Goal: Find contact information: Find contact information

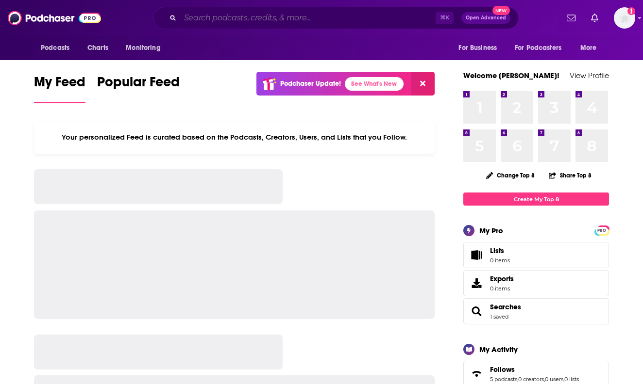
click at [358, 13] on input "Search podcasts, credits, & more..." at bounding box center [307, 18] width 255 height 16
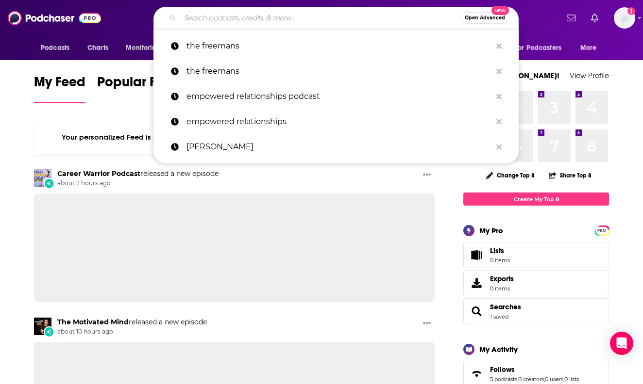
paste input "[MEDICAL_DATA] with [PERSON_NAME]"
type input "[MEDICAL_DATA] with [PERSON_NAME]"
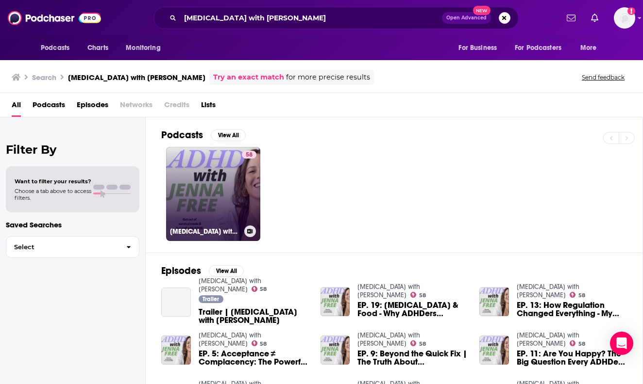
click at [203, 179] on link "58 [MEDICAL_DATA] with [PERSON_NAME]" at bounding box center [213, 194] width 94 height 94
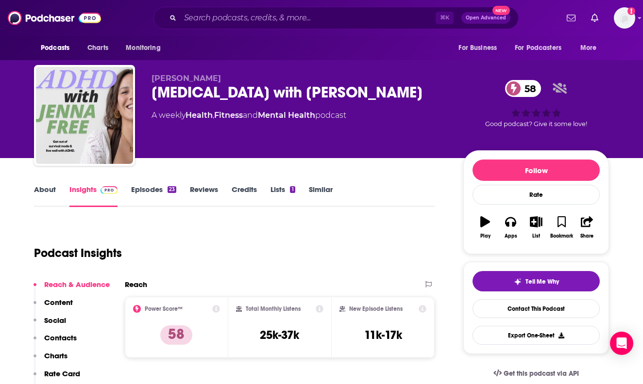
click at [55, 336] on p "Contacts" at bounding box center [60, 337] width 33 height 9
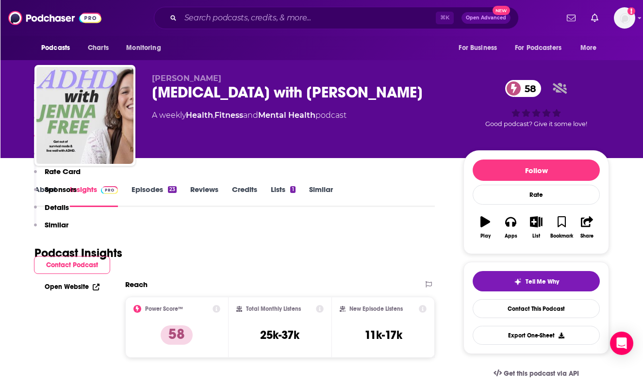
scroll to position [648, 0]
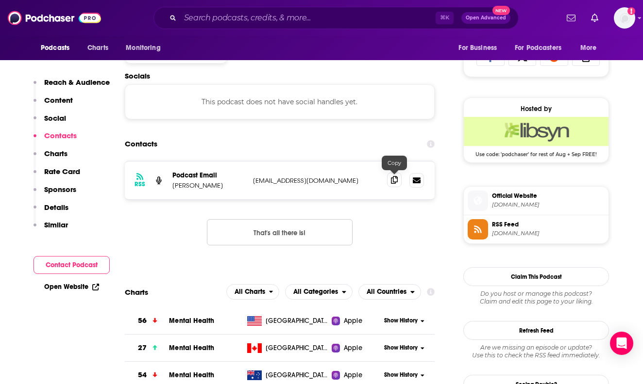
click at [393, 182] on icon at bounding box center [394, 180] width 7 height 8
